Goal: Task Accomplishment & Management: Complete application form

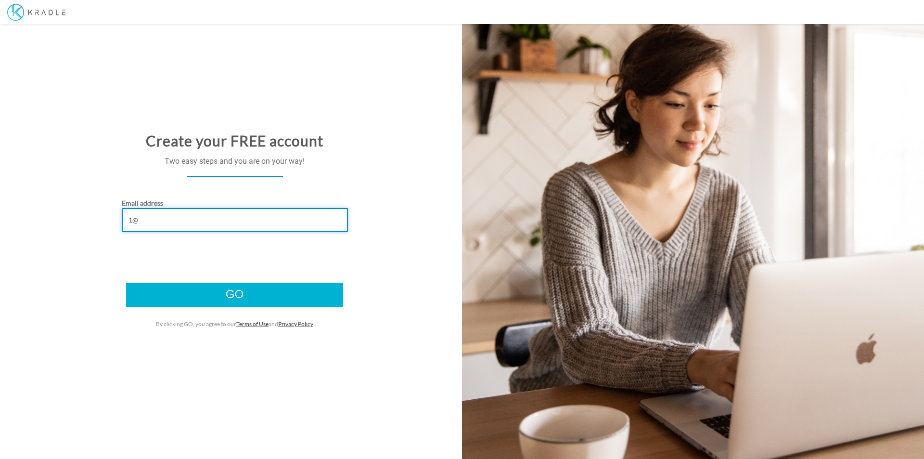
type input "1"
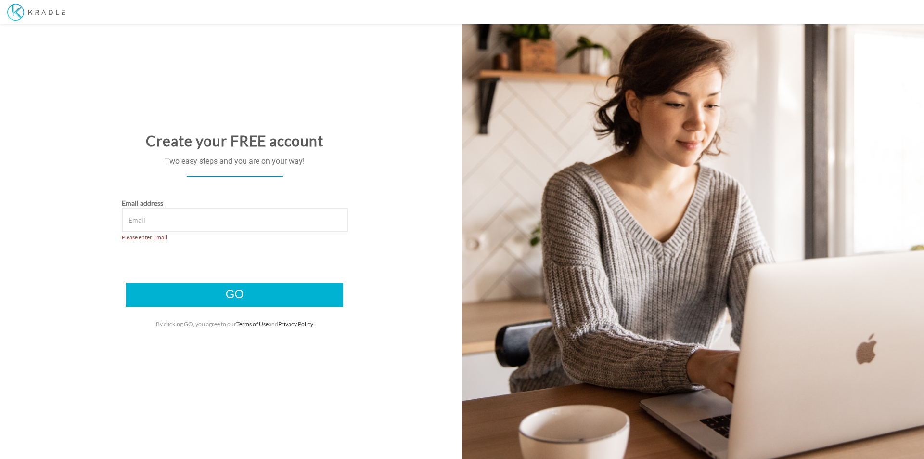
click at [55, 241] on div "Email address Please enter Email" at bounding box center [234, 234] width 469 height 72
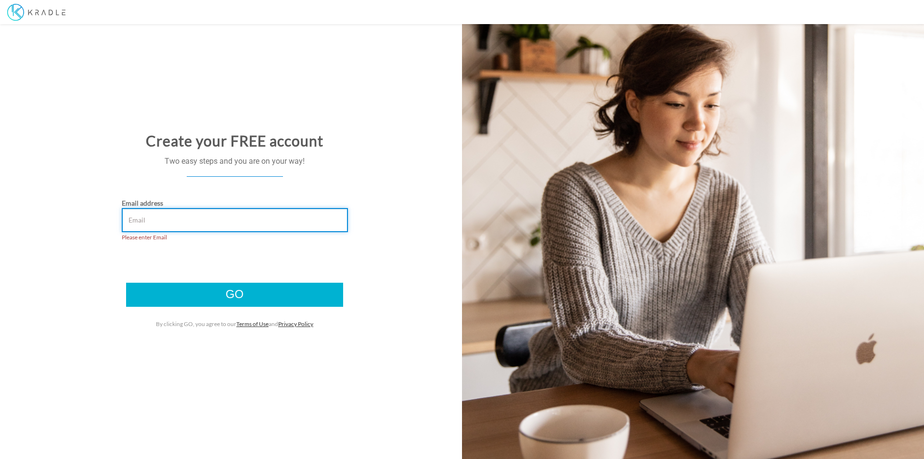
click at [166, 220] on input "Email address" at bounding box center [235, 220] width 226 height 24
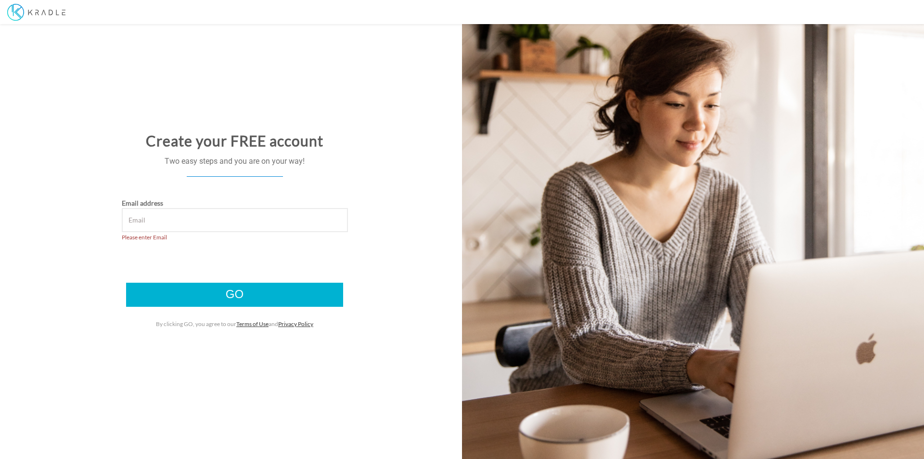
click at [106, 249] on div "Email address Please enter Email" at bounding box center [234, 234] width 469 height 72
click at [303, 324] on link "Privacy Policy" at bounding box center [295, 323] width 35 height 7
click at [243, 324] on link "Terms of Use" at bounding box center [252, 323] width 32 height 7
